Goal: Information Seeking & Learning: Find contact information

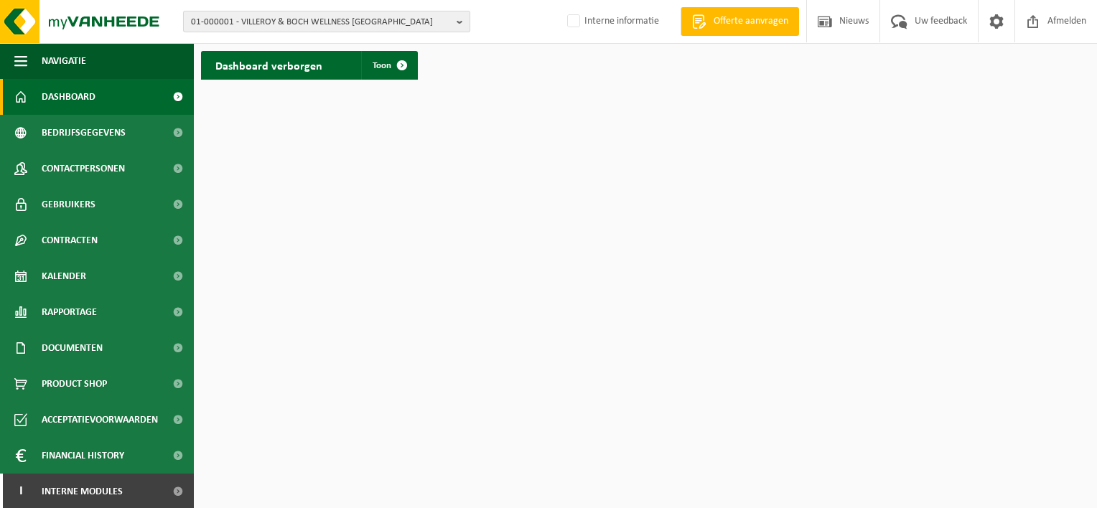
drag, startPoint x: 0, startPoint y: 0, endPoint x: 447, endPoint y: 23, distance: 447.2
click at [447, 23] on span "01-000001 - VILLEROY & BOCH WELLNESS NV" at bounding box center [321, 22] width 260 height 22
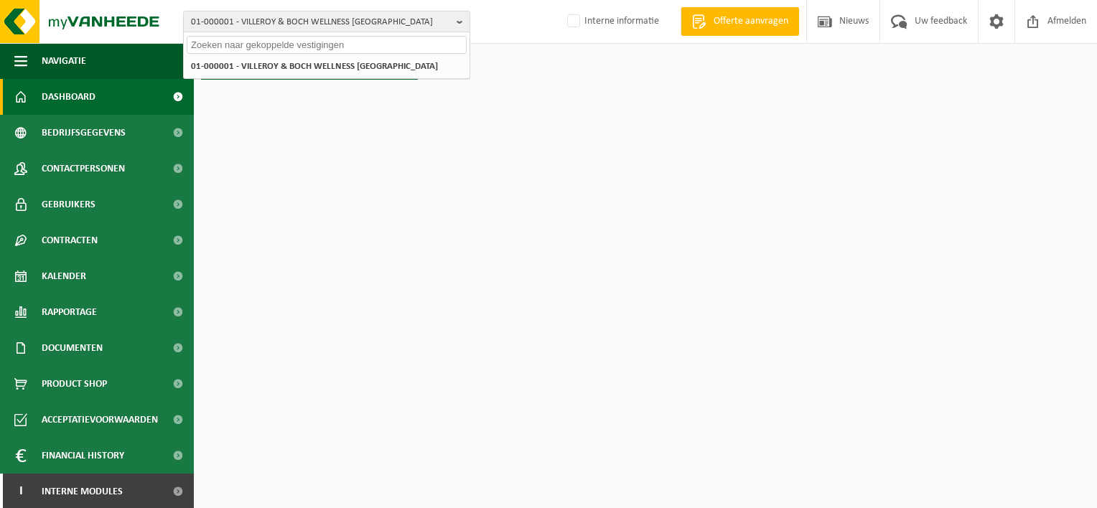
click at [227, 42] on input "text" at bounding box center [327, 45] width 280 height 18
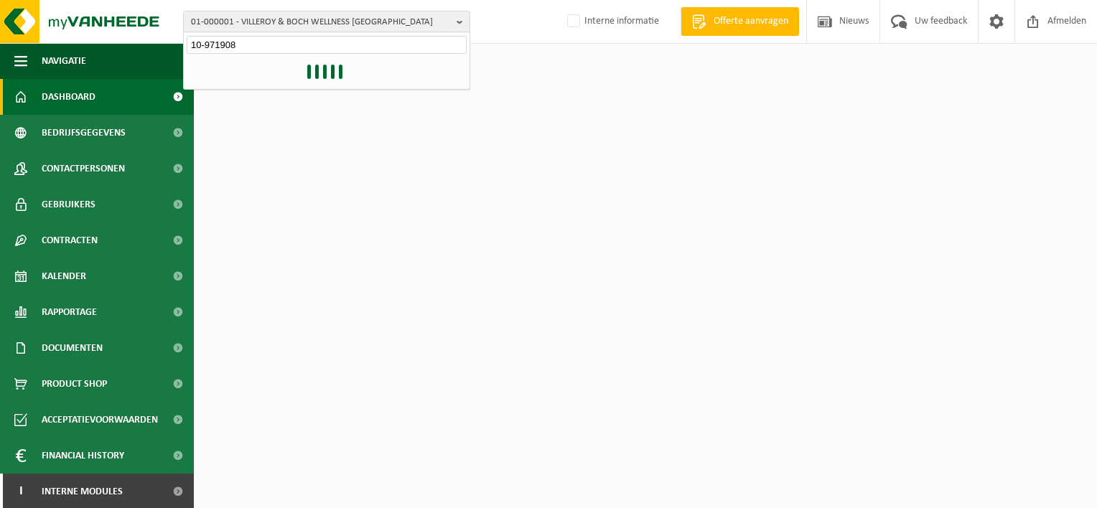
type input "10-971908"
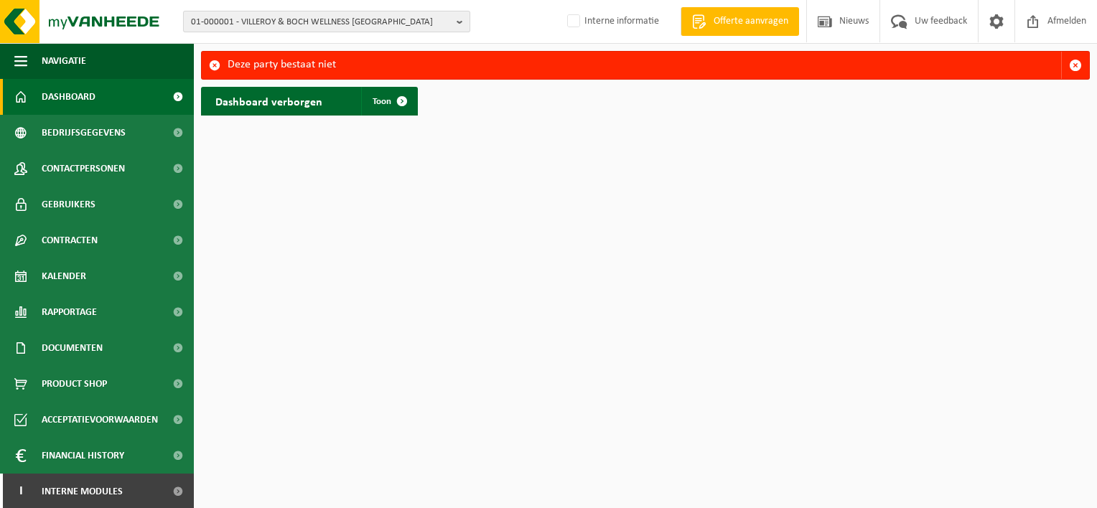
click at [455, 17] on button "01-000001 - VILLEROY & BOCH WELLNESS [GEOGRAPHIC_DATA]" at bounding box center [326, 22] width 287 height 22
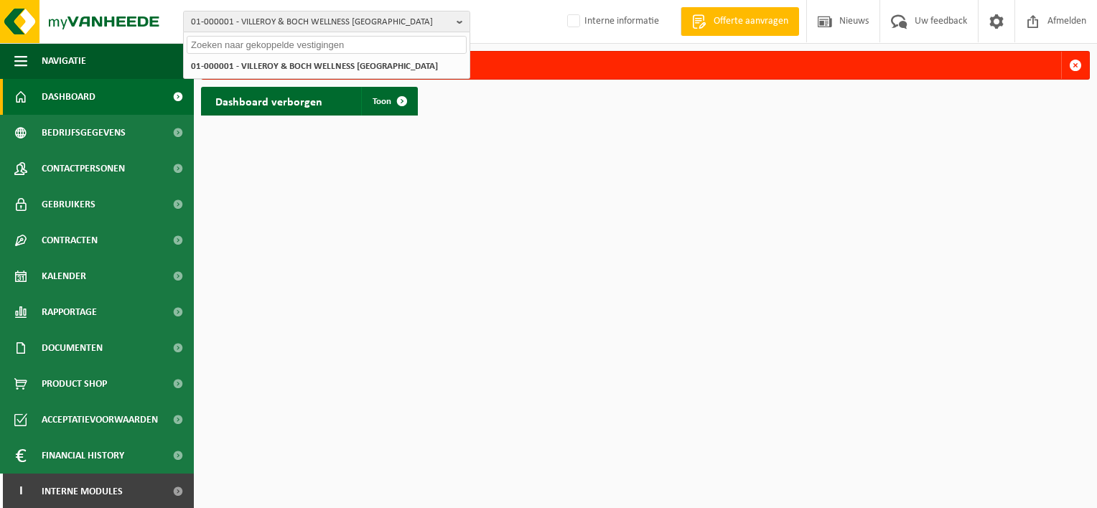
click at [257, 41] on input "text" at bounding box center [327, 45] width 280 height 18
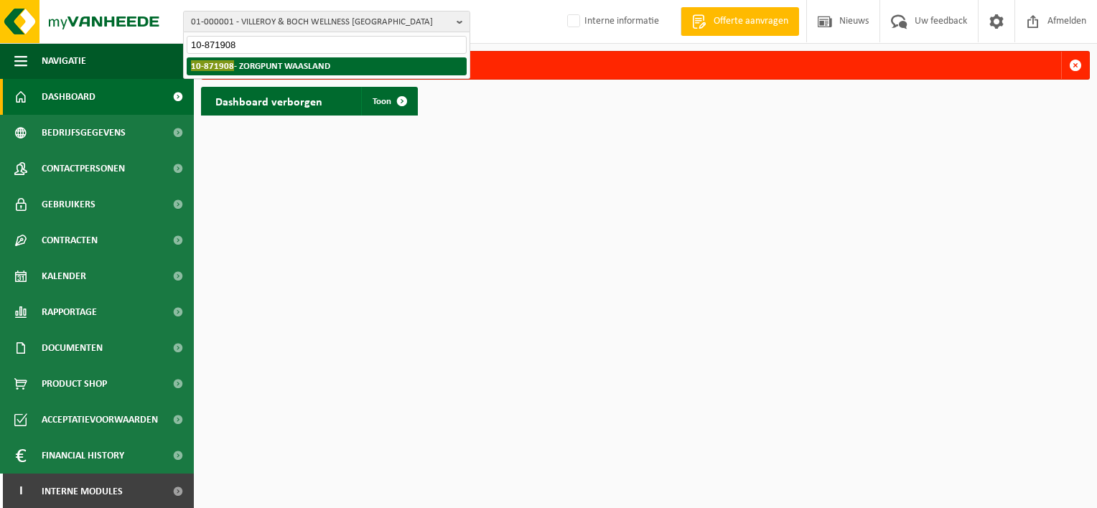
type input "10-871908"
click at [256, 62] on strong "10-871908 - ZORGPUNT WAASLAND" at bounding box center [260, 65] width 139 height 11
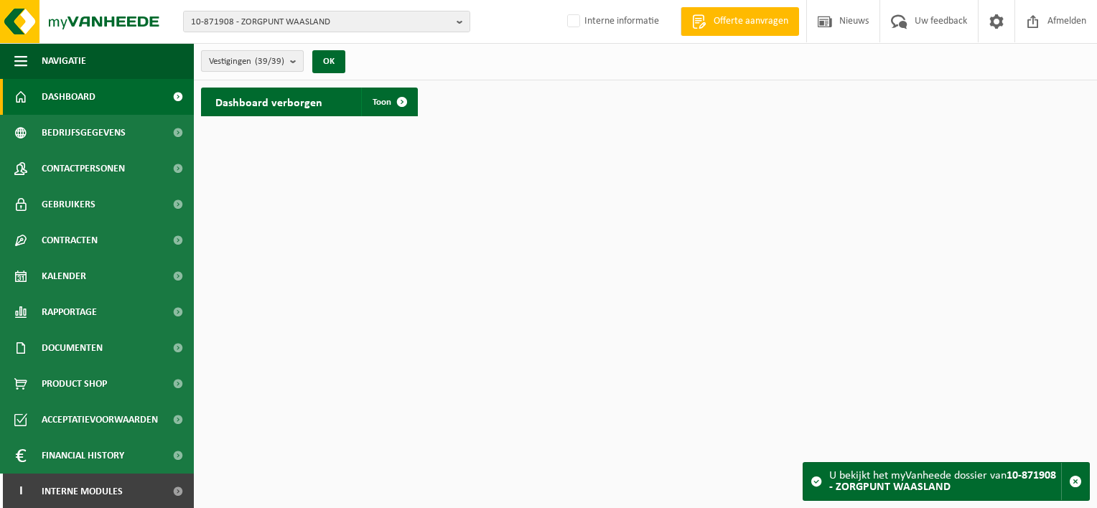
click at [292, 61] on b "submit" at bounding box center [296, 61] width 13 height 20
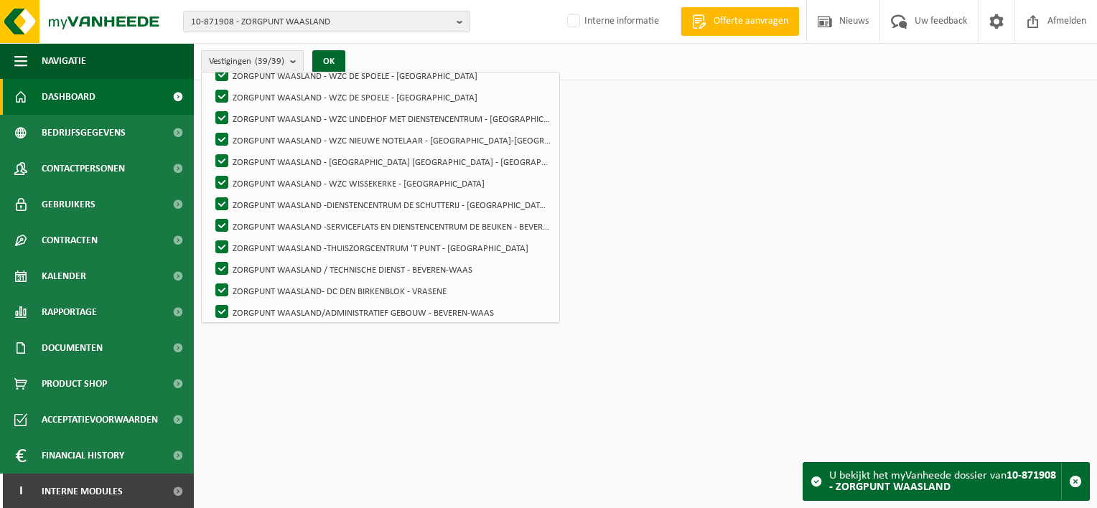
scroll to position [675, 0]
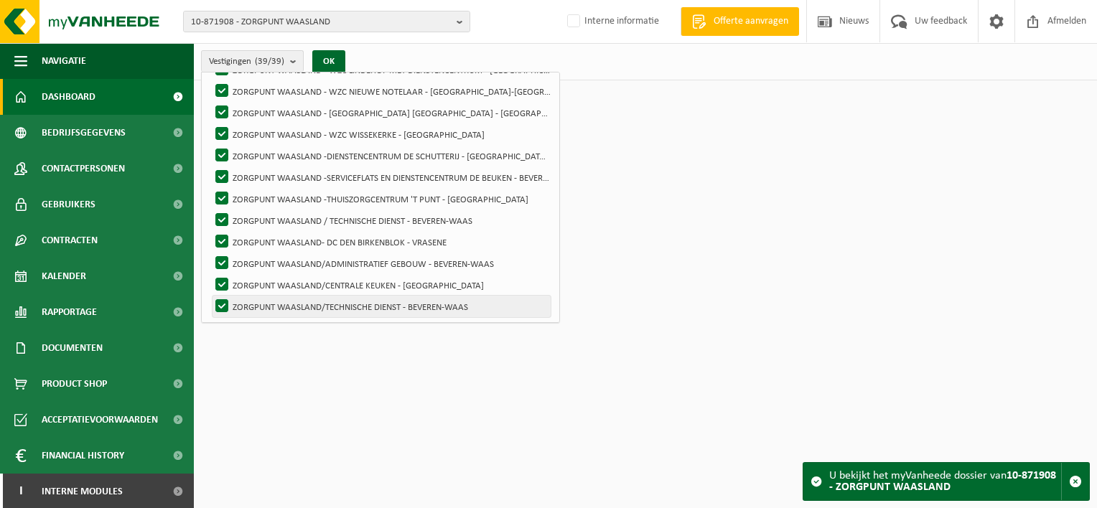
click at [284, 304] on label "ZORGPUNT WAASLAND/TECHNISCHE DIENST - BEVEREN-WAAS" at bounding box center [382, 307] width 338 height 22
click at [210, 296] on input "ZORGPUNT WAASLAND/TECHNISCHE DIENST - BEVEREN-WAAS" at bounding box center [210, 295] width 1 height 1
click at [220, 303] on label "ZORGPUNT WAASLAND/TECHNISCHE DIENST - BEVEREN-WAAS" at bounding box center [382, 307] width 338 height 22
click at [210, 296] on input "ZORGPUNT WAASLAND/TECHNISCHE DIENST - BEVEREN-WAAS" at bounding box center [210, 295] width 1 height 1
checkbox input "true"
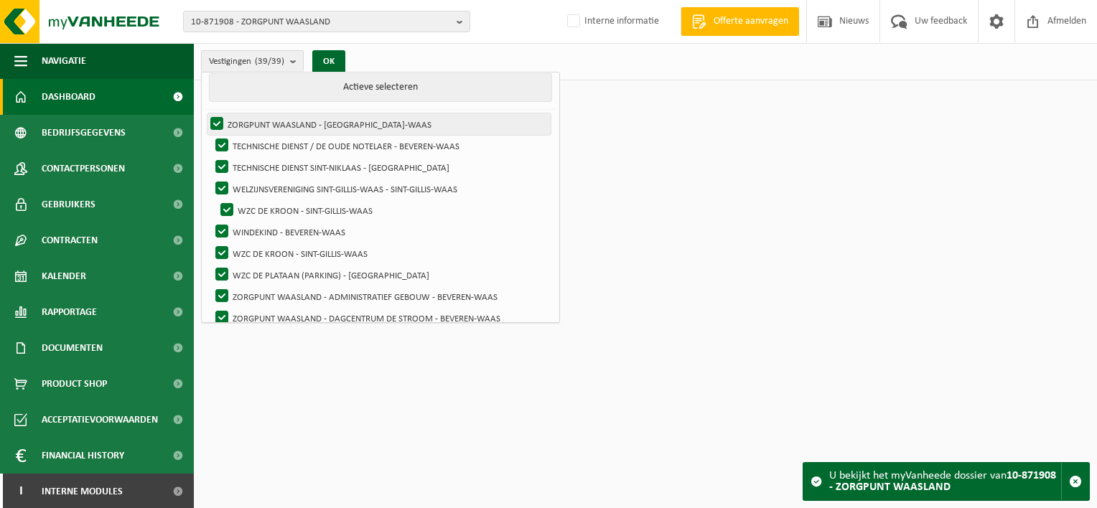
scroll to position [0, 0]
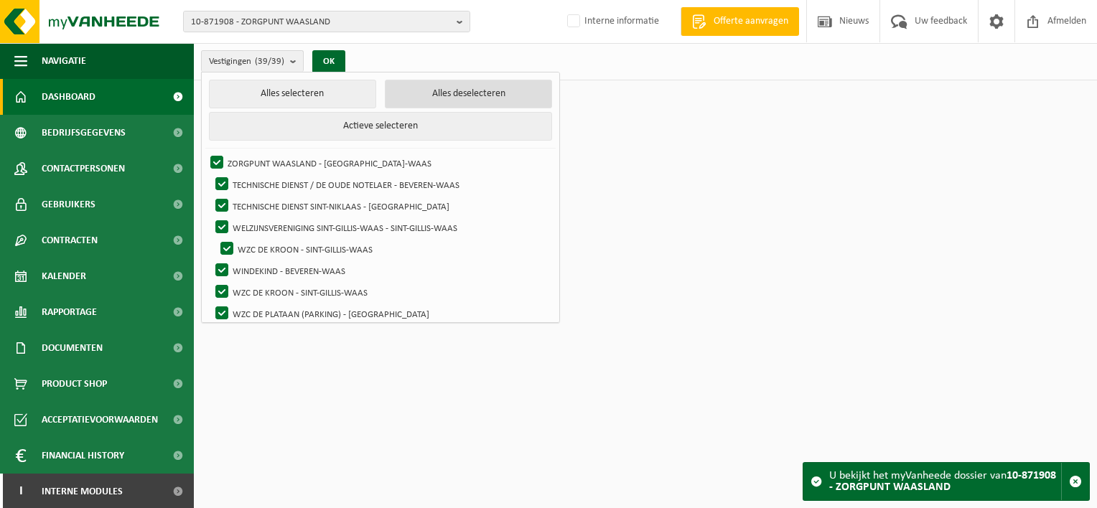
click at [444, 95] on button "Alles deselecteren" at bounding box center [468, 94] width 167 height 29
checkbox input "false"
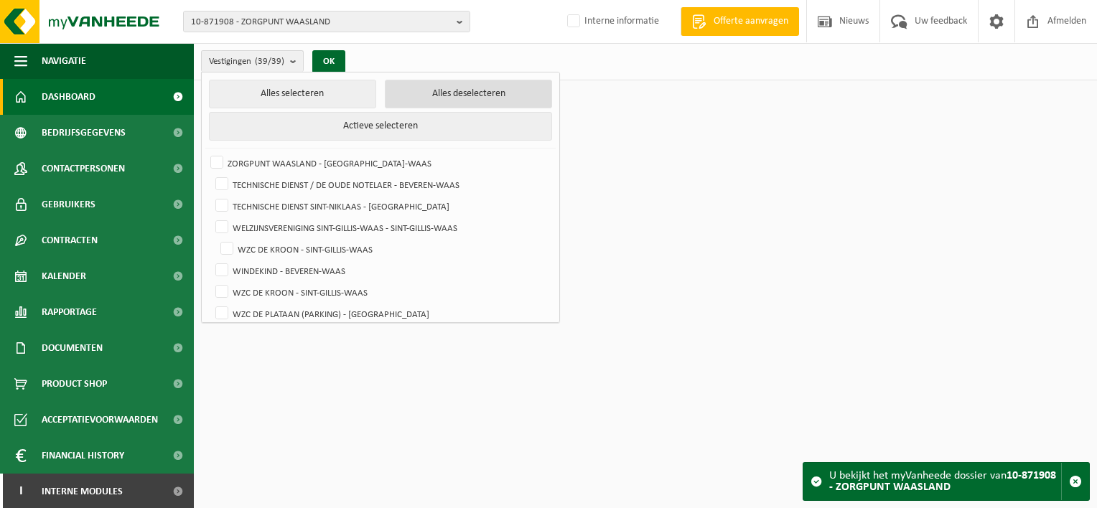
checkbox input "false"
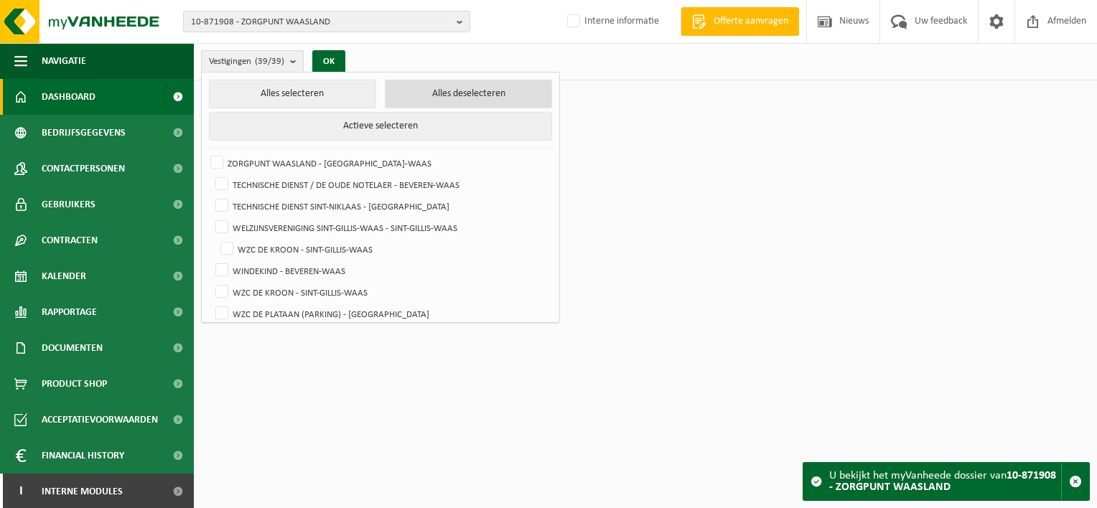
checkbox input "false"
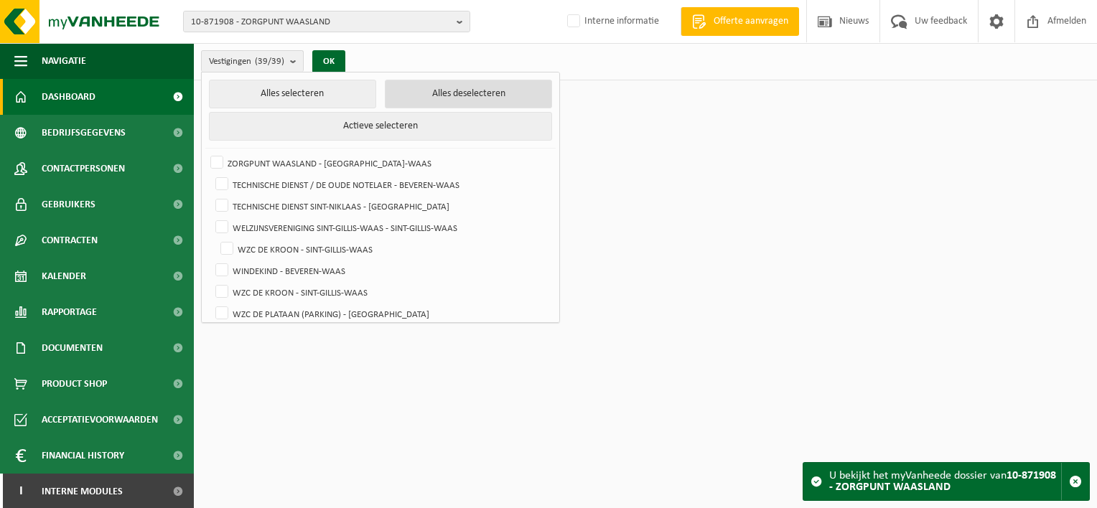
checkbox input "false"
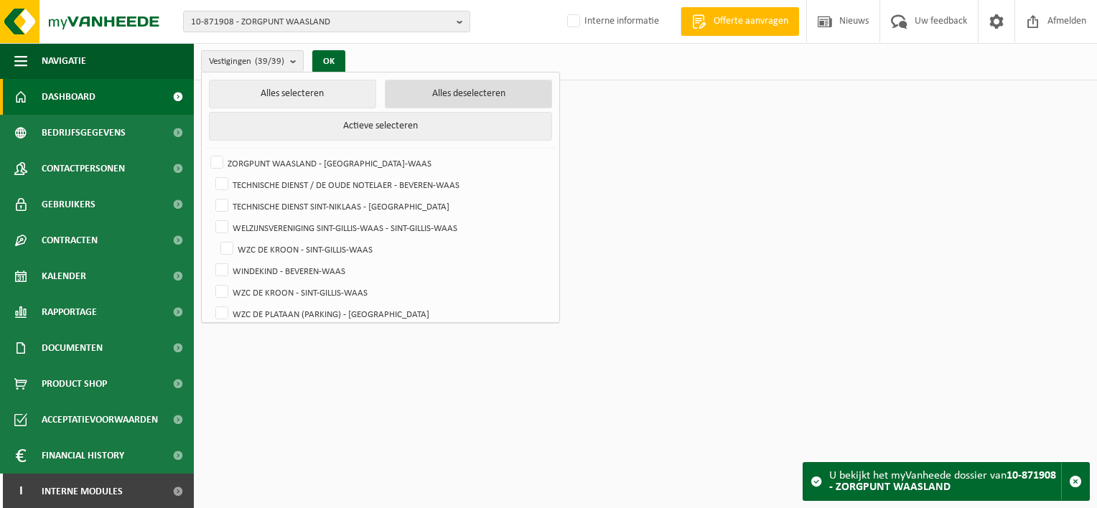
checkbox input "false"
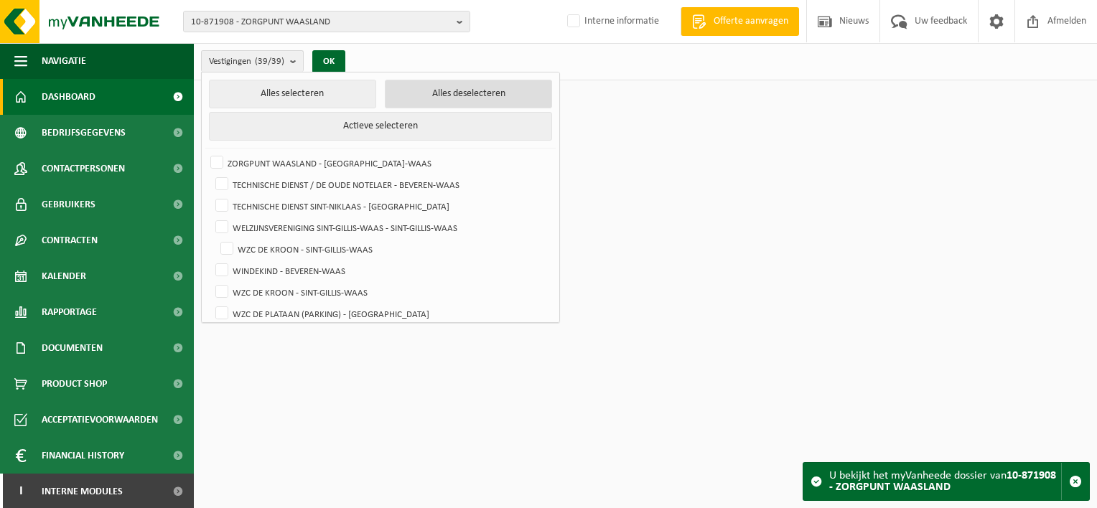
checkbox input "false"
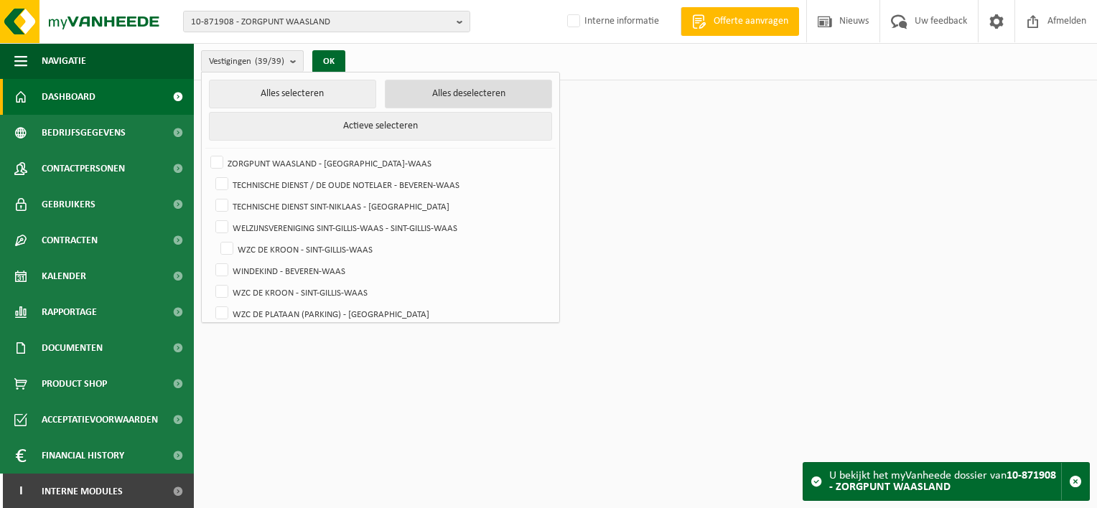
checkbox input "false"
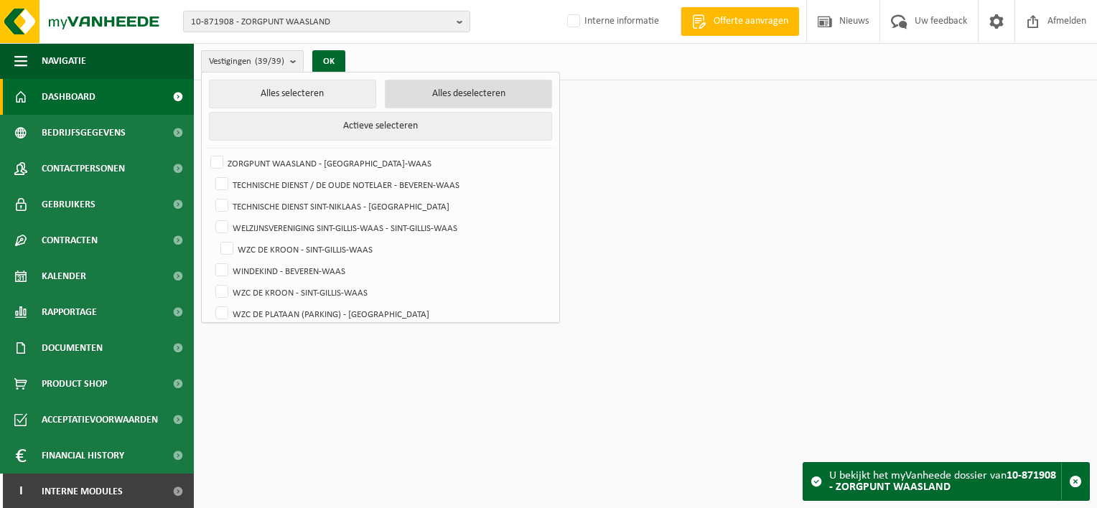
checkbox input "false"
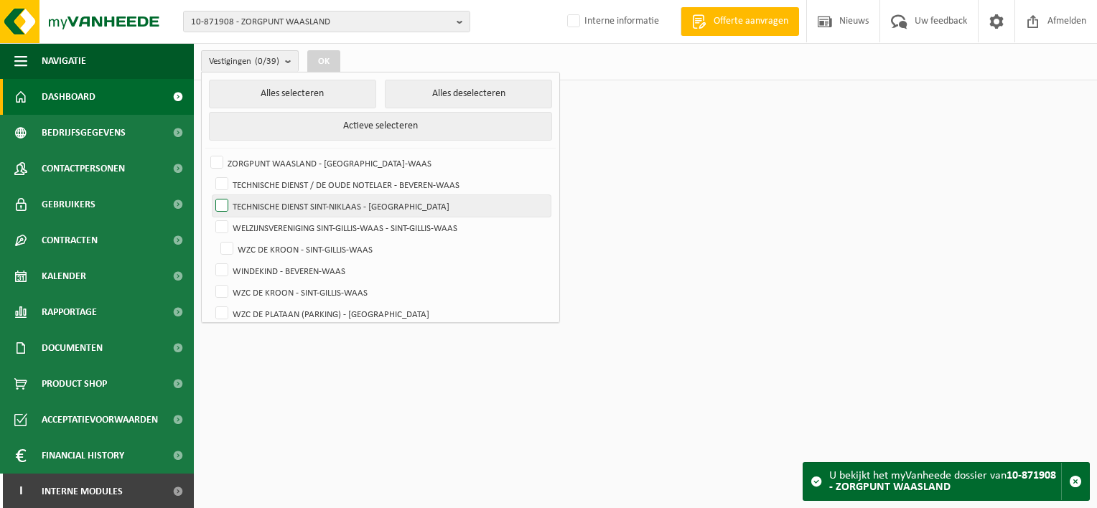
click at [223, 205] on label "TECHNISCHE DIENST SINT-NIKLAAS - SINT-NIKLAAS" at bounding box center [382, 206] width 338 height 22
click at [210, 195] on input "TECHNISCHE DIENST SINT-NIKLAAS - SINT-NIKLAAS" at bounding box center [210, 195] width 1 height 1
checkbox input "true"
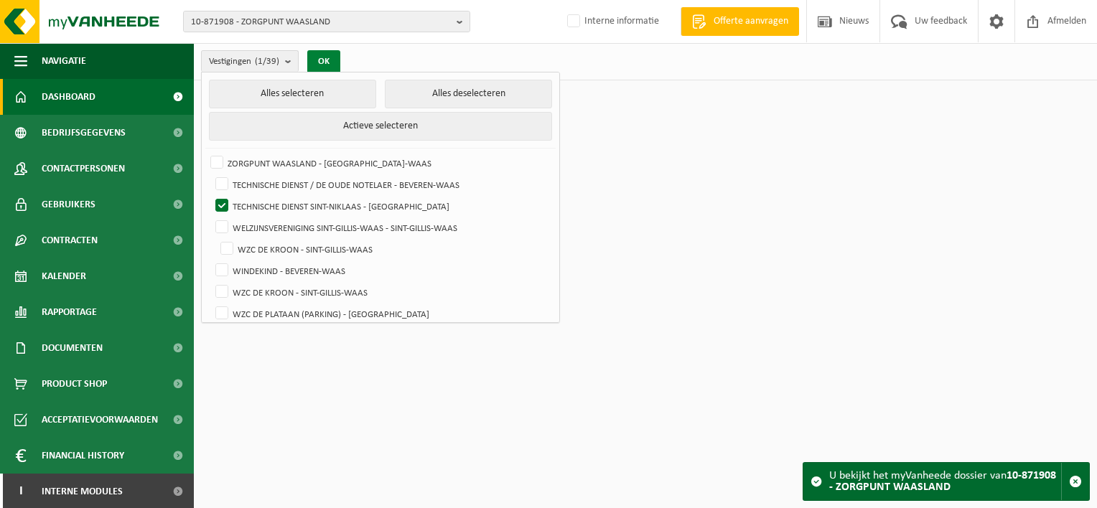
click at [321, 60] on button "OK" at bounding box center [323, 61] width 33 height 23
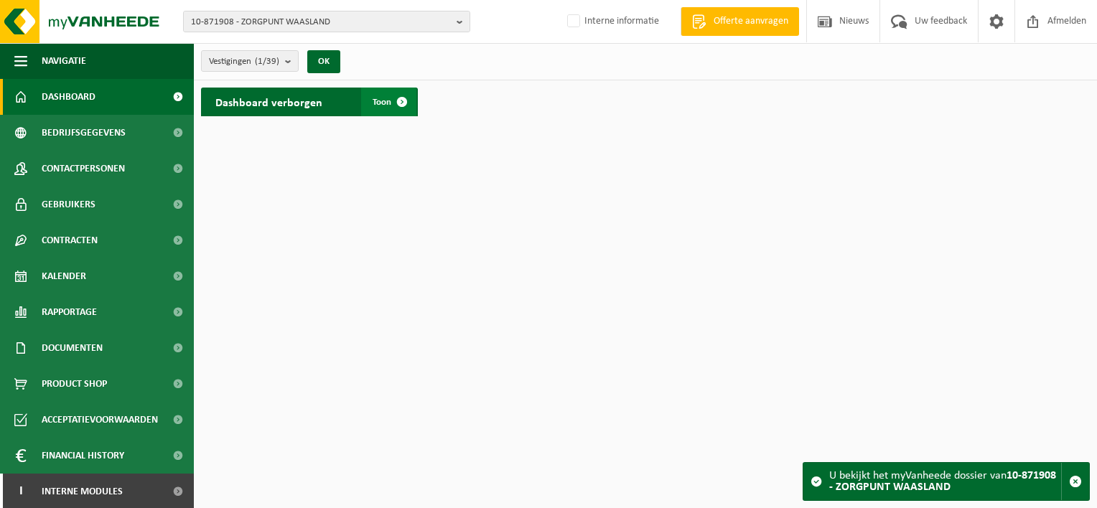
click at [402, 99] on span at bounding box center [402, 102] width 29 height 29
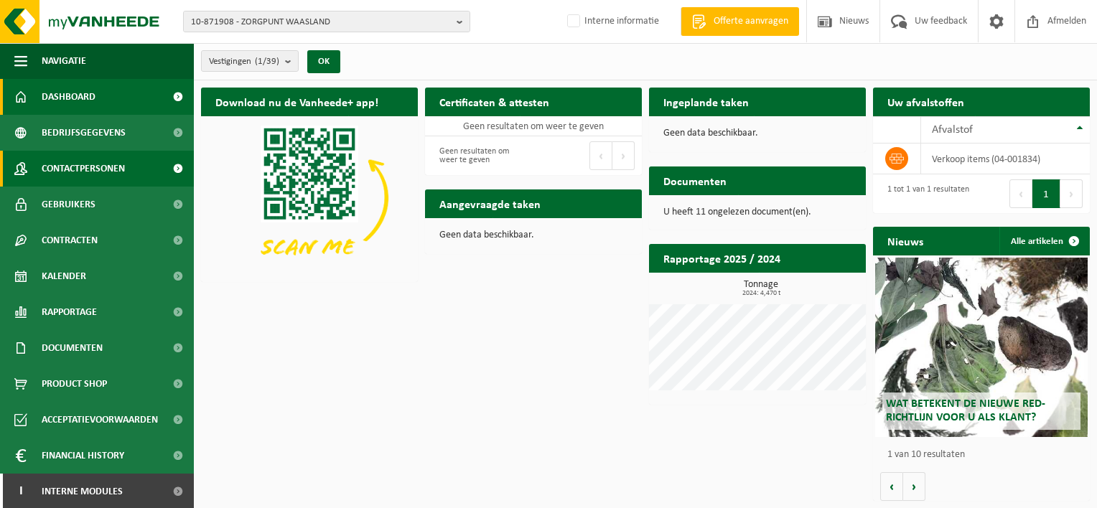
click at [80, 174] on span "Contactpersonen" at bounding box center [83, 169] width 83 height 36
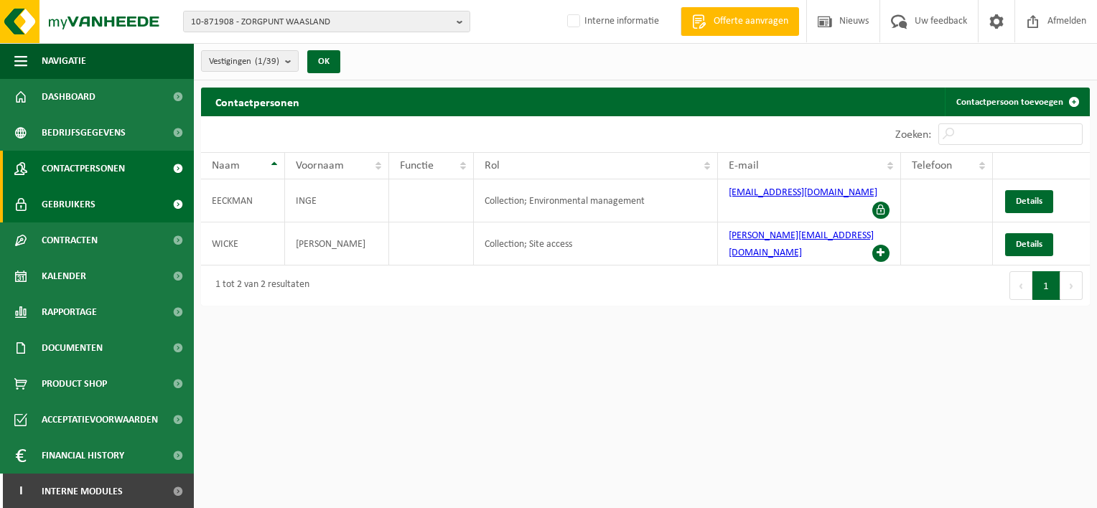
click at [63, 208] on span "Gebruikers" at bounding box center [69, 205] width 54 height 36
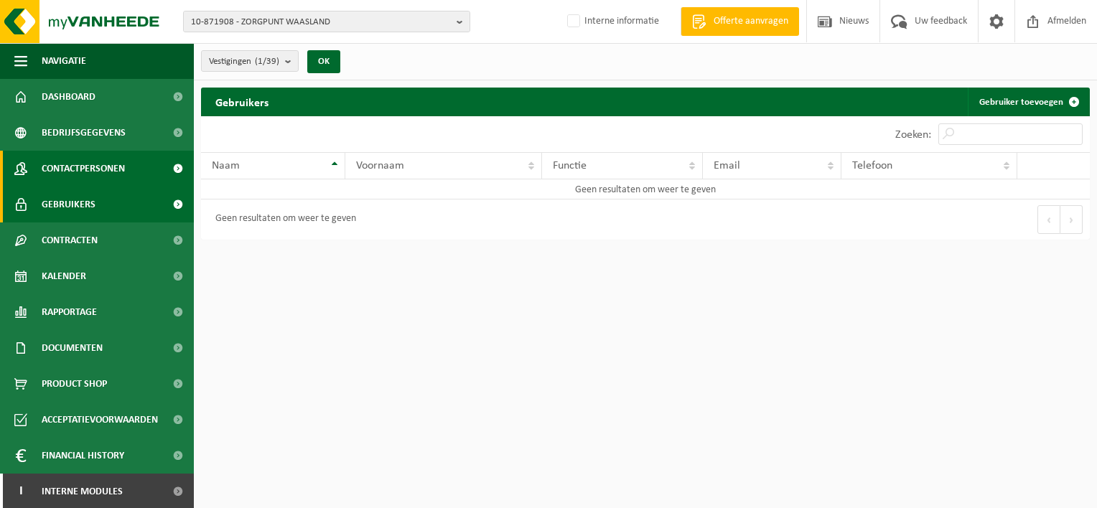
click at [69, 164] on span "Contactpersonen" at bounding box center [83, 169] width 83 height 36
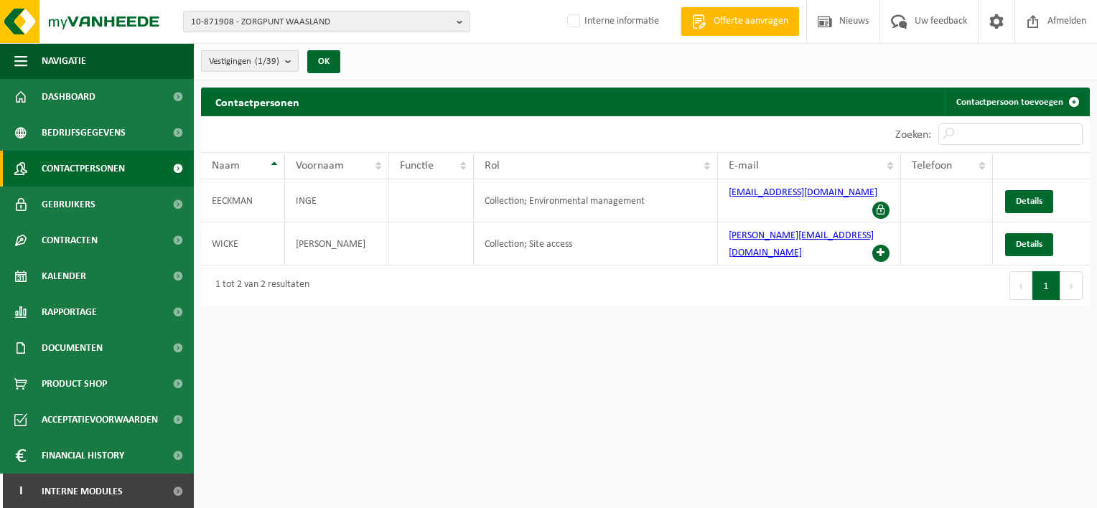
click at [288, 63] on b "submit" at bounding box center [291, 61] width 13 height 20
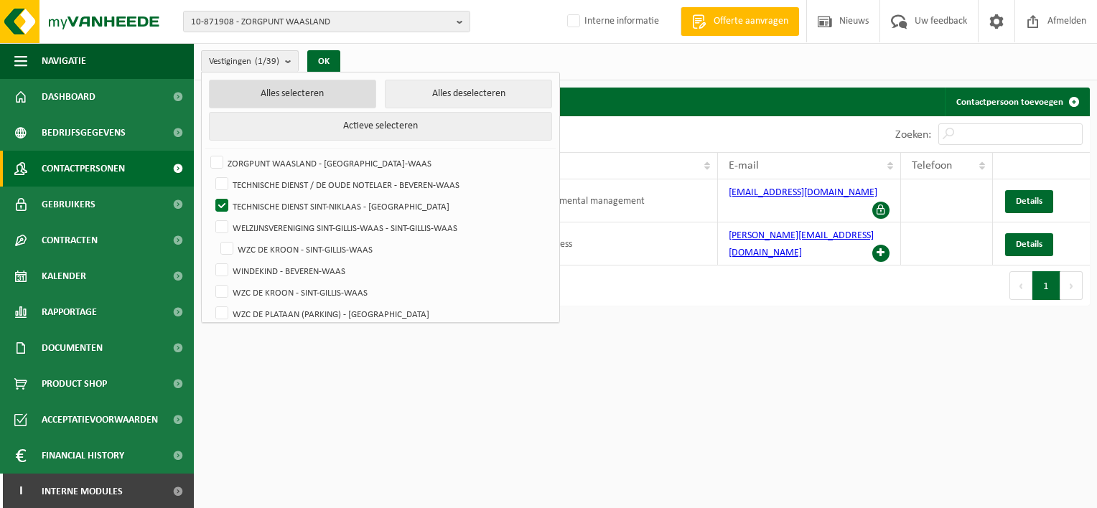
click at [273, 88] on button "Alles selecteren" at bounding box center [292, 94] width 167 height 29
checkbox input "true"
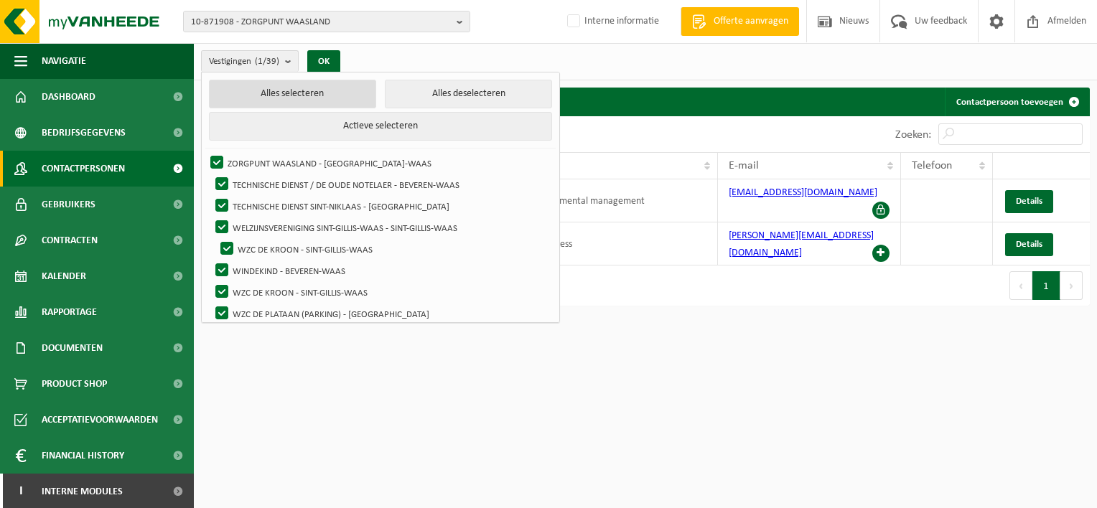
checkbox input "true"
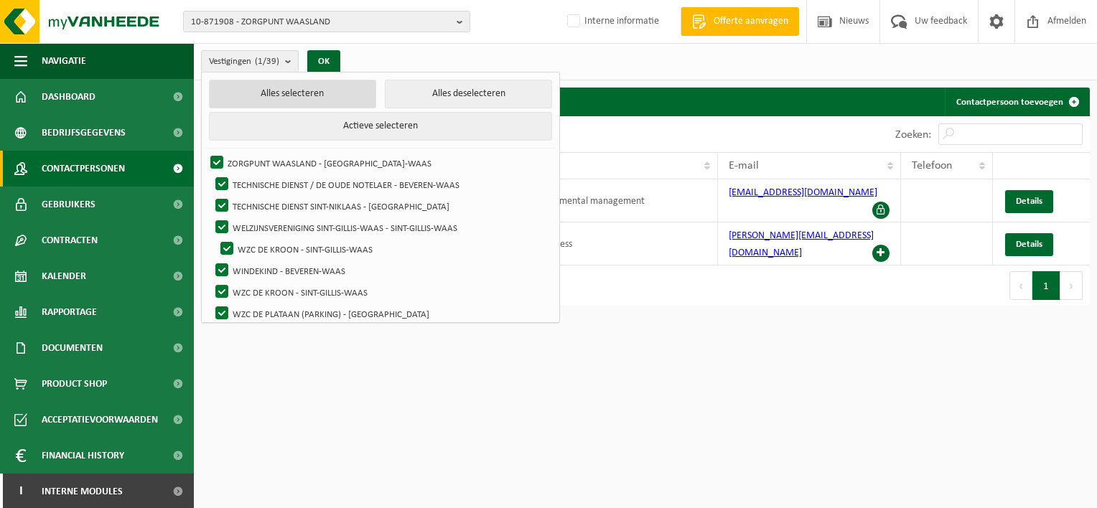
checkbox input "true"
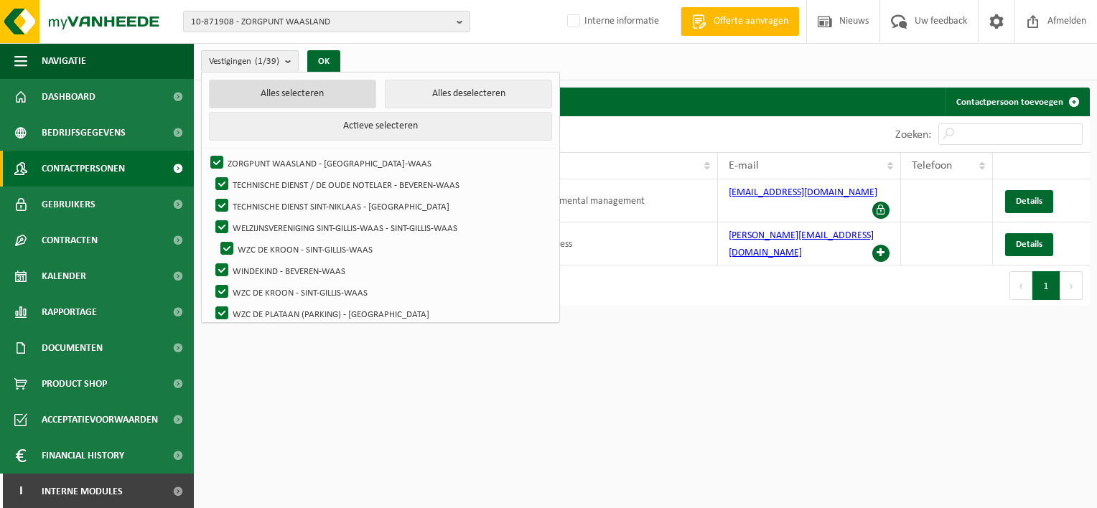
checkbox input "true"
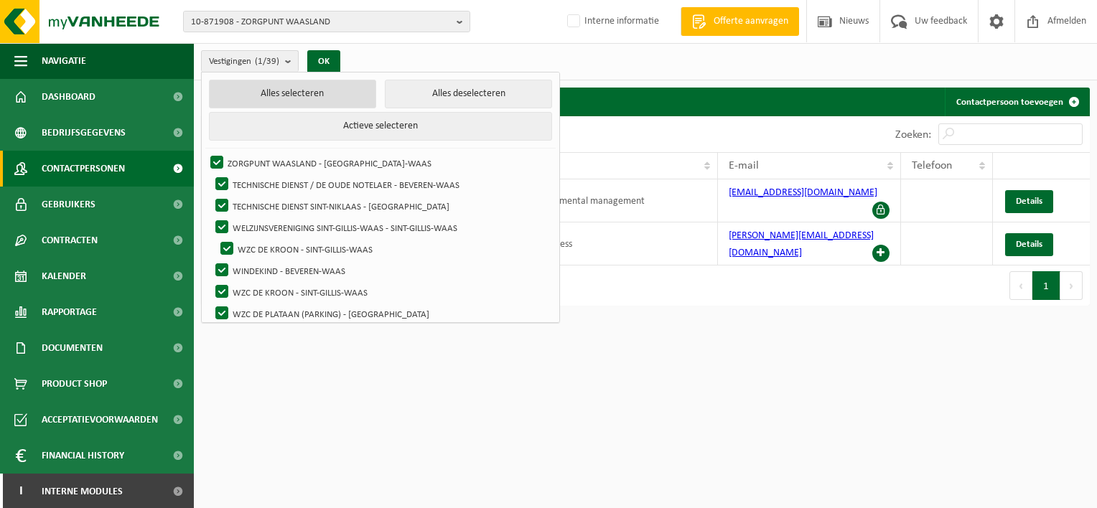
checkbox input "true"
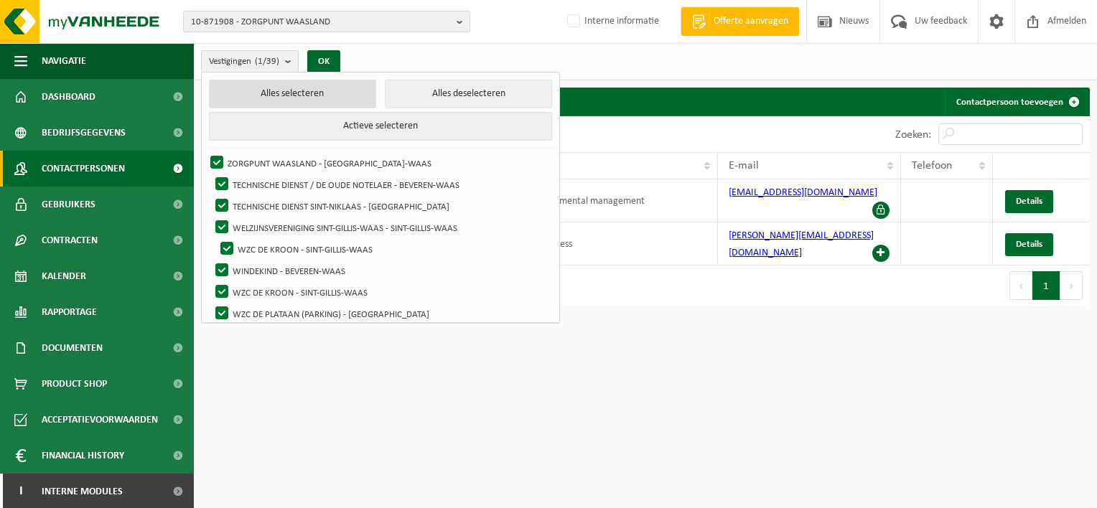
checkbox input "true"
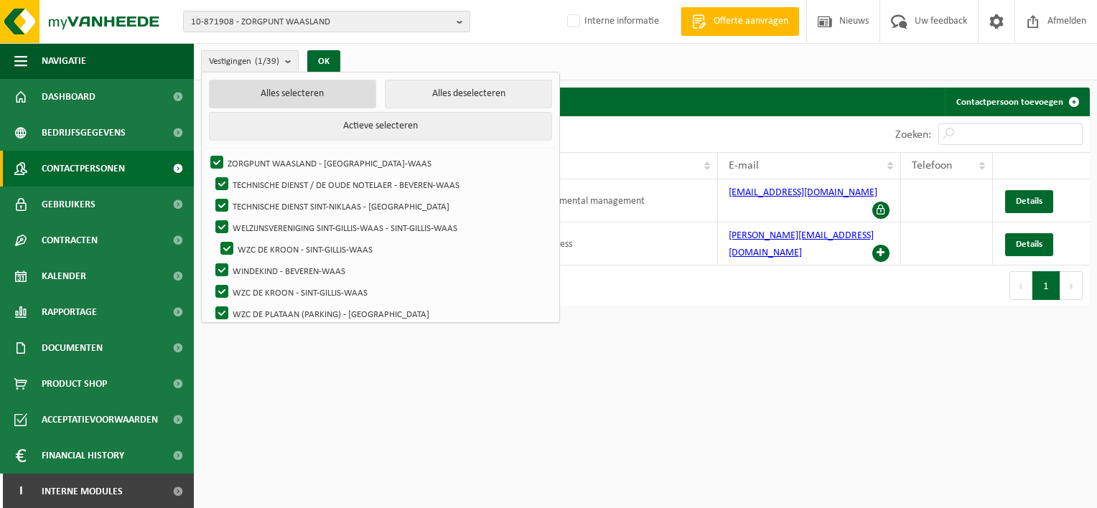
checkbox input "true"
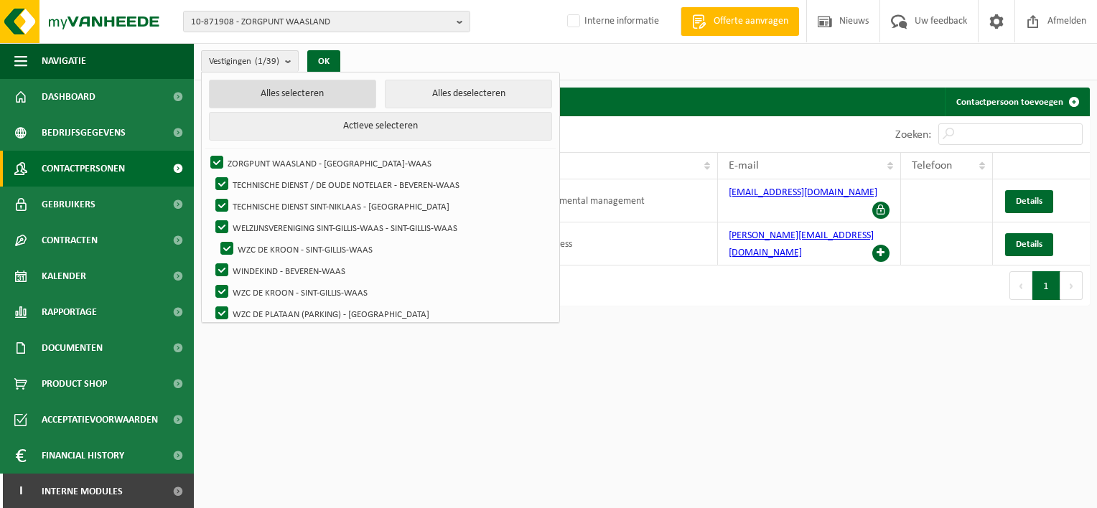
checkbox input "true"
click at [332, 59] on button "OK" at bounding box center [328, 61] width 33 height 23
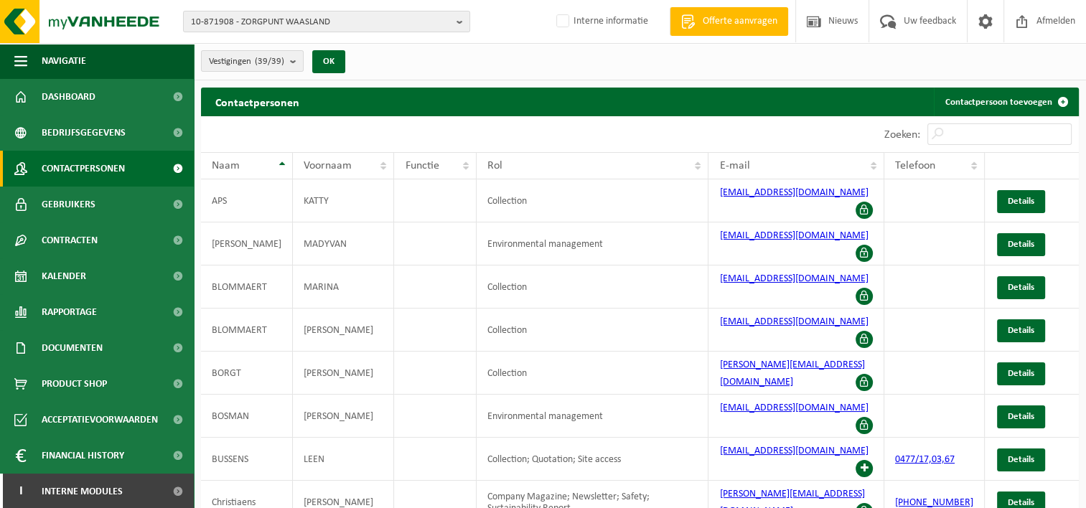
click at [66, 164] on span "Contactpersonen" at bounding box center [83, 169] width 83 height 36
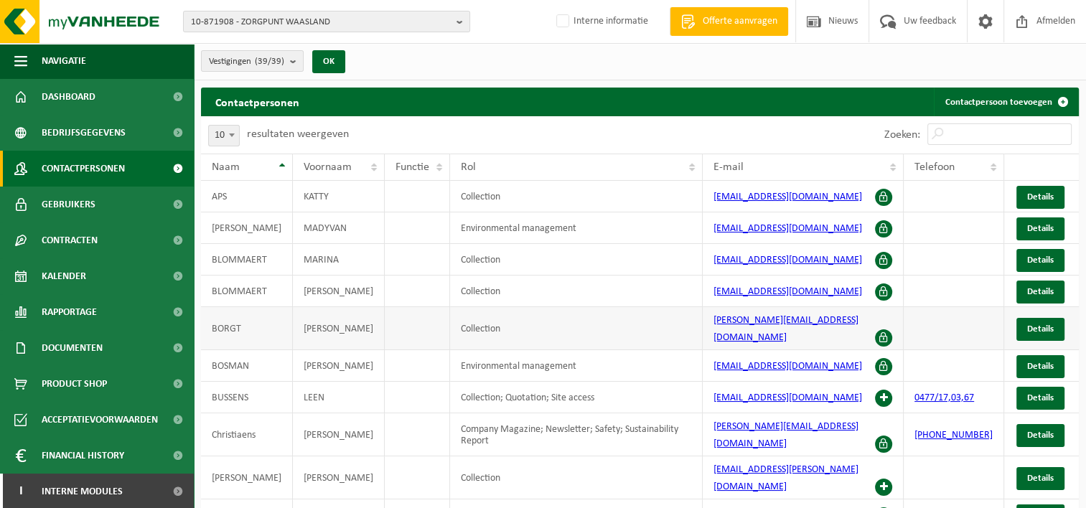
scroll to position [34, 0]
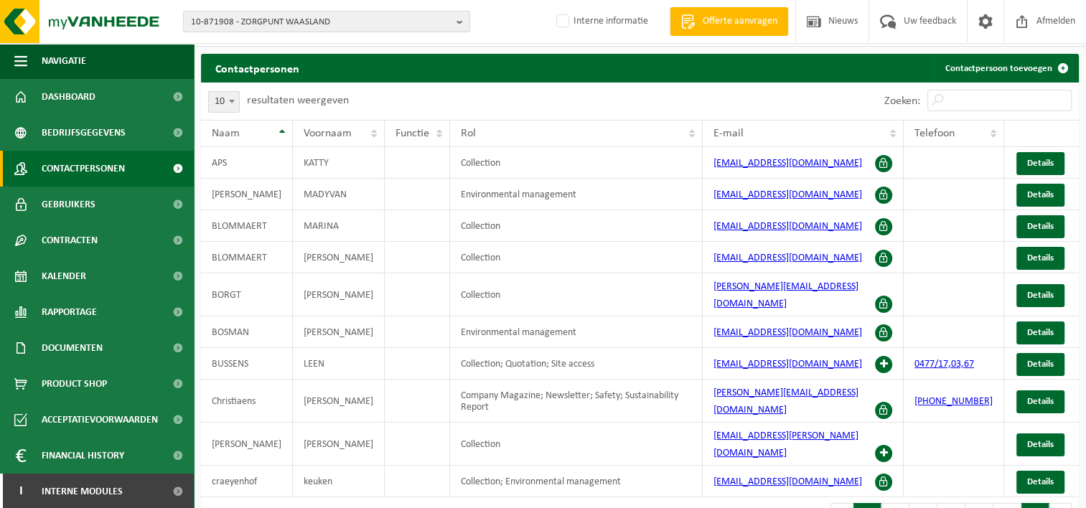
click at [1040, 503] on button "7" at bounding box center [1036, 517] width 28 height 29
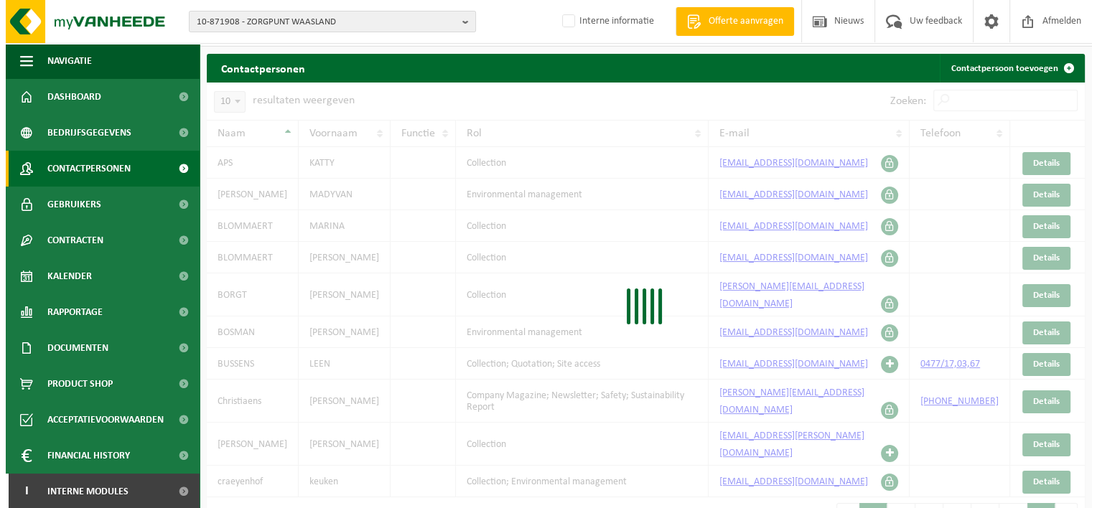
scroll to position [0, 0]
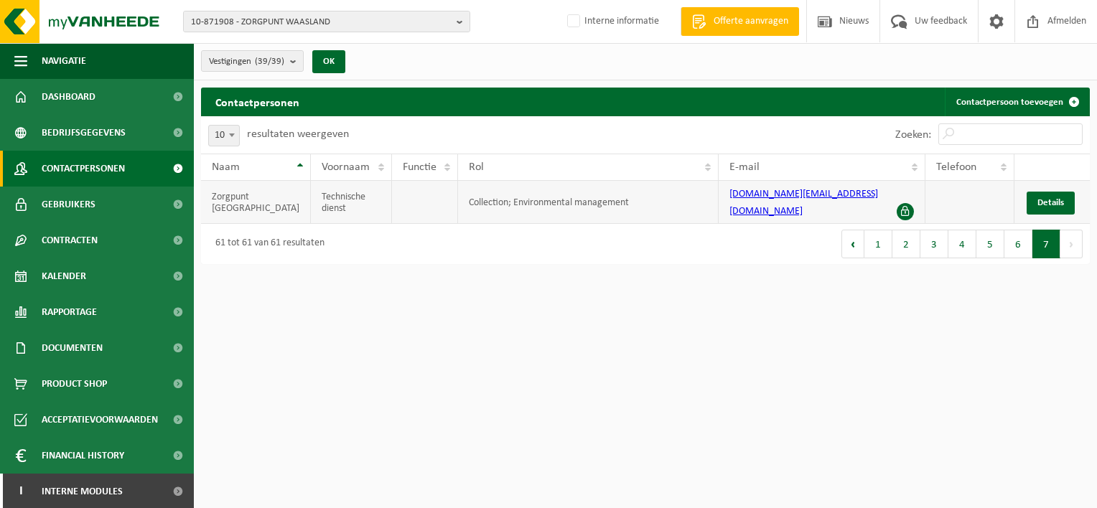
click at [904, 203] on span at bounding box center [905, 211] width 17 height 17
click at [1035, 193] on link "Details" at bounding box center [1051, 203] width 48 height 23
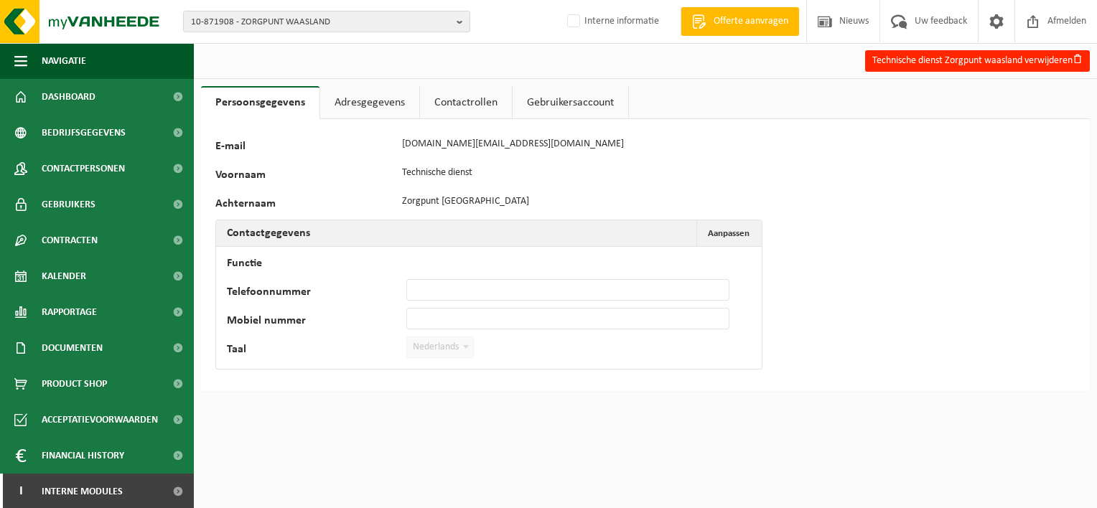
click at [360, 102] on link "Adresgegevens" at bounding box center [369, 102] width 99 height 33
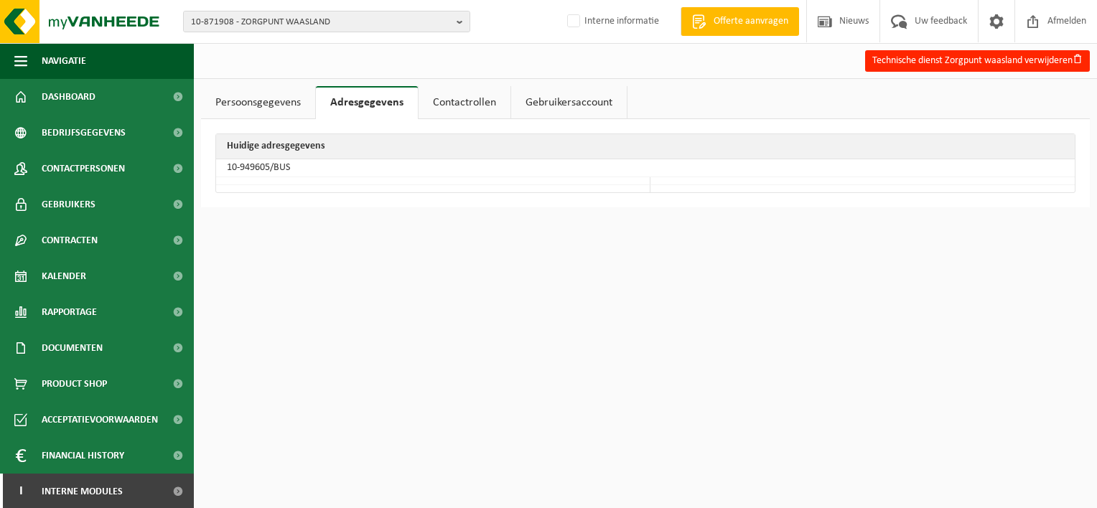
click at [444, 101] on link "Contactrollen" at bounding box center [465, 102] width 92 height 33
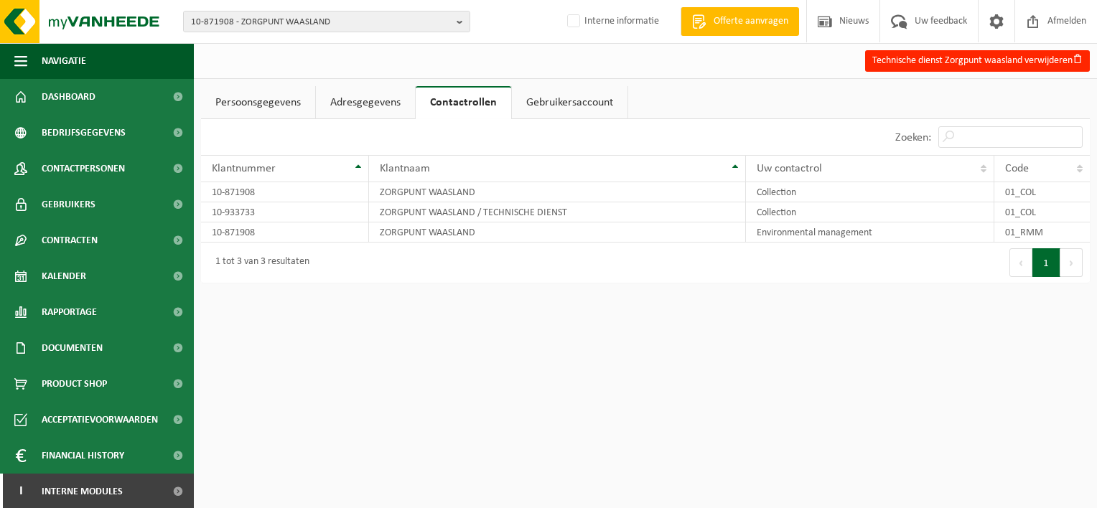
click at [556, 97] on link "Gebruikersaccount" at bounding box center [570, 102] width 116 height 33
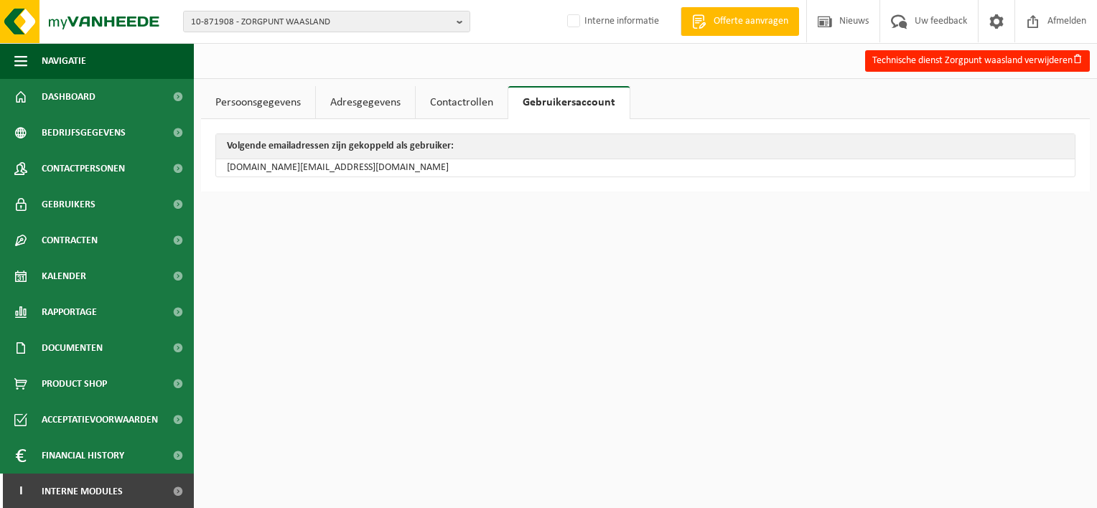
click at [263, 101] on link "Persoonsgegevens" at bounding box center [258, 102] width 114 height 33
